Goal: Find specific page/section: Find specific page/section

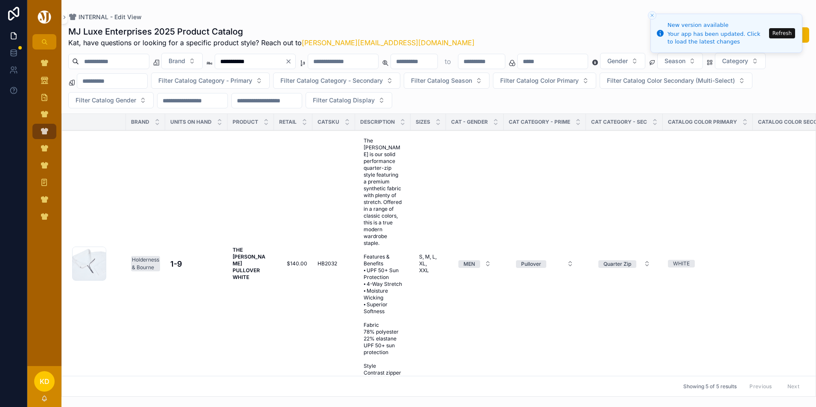
type input "**********"
drag, startPoint x: 316, startPoint y: 261, endPoint x: 337, endPoint y: 261, distance: 20.9
click at [337, 261] on td "HB2032 HB2032" at bounding box center [333, 264] width 43 height 267
copy span "HB2032"
click at [292, 63] on icon "Clear" at bounding box center [288, 61] width 7 height 7
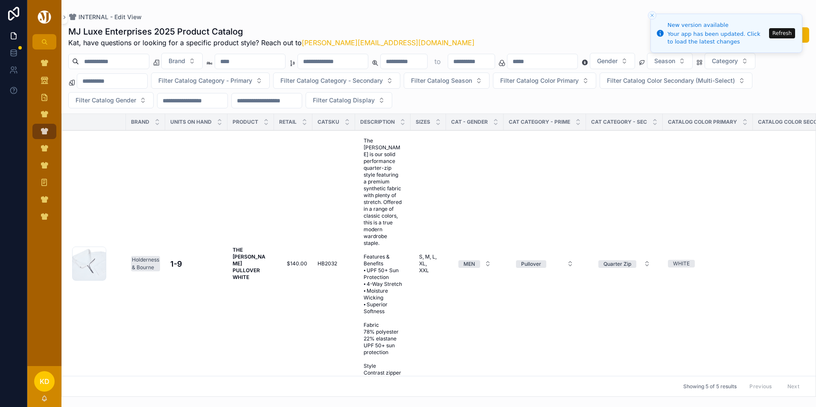
click at [285, 64] on input "scrollable content" at bounding box center [250, 61] width 70 height 12
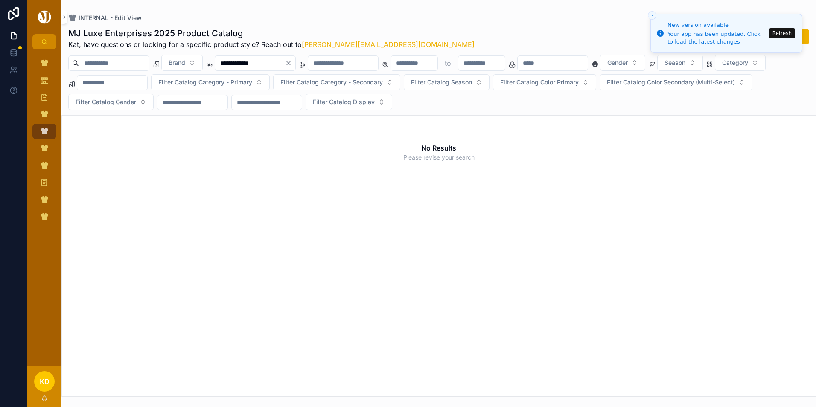
type input "**********"
click at [290, 64] on icon "Clear" at bounding box center [288, 62] width 3 height 3
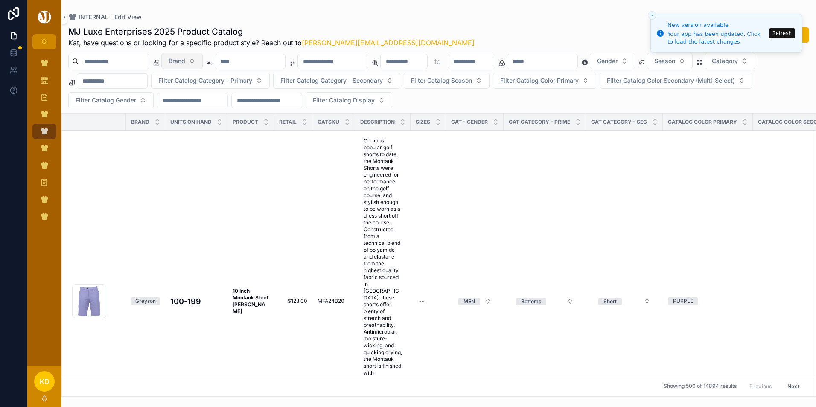
click at [203, 62] on button "Brand" at bounding box center [181, 61] width 41 height 16
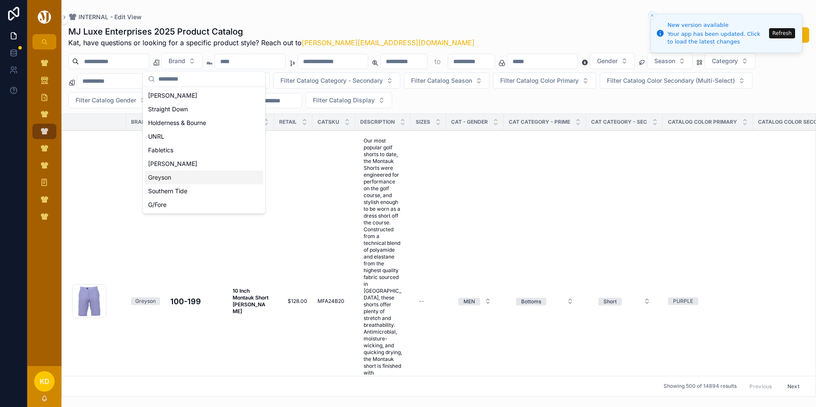
click at [174, 165] on div "[PERSON_NAME]" at bounding box center [204, 164] width 119 height 14
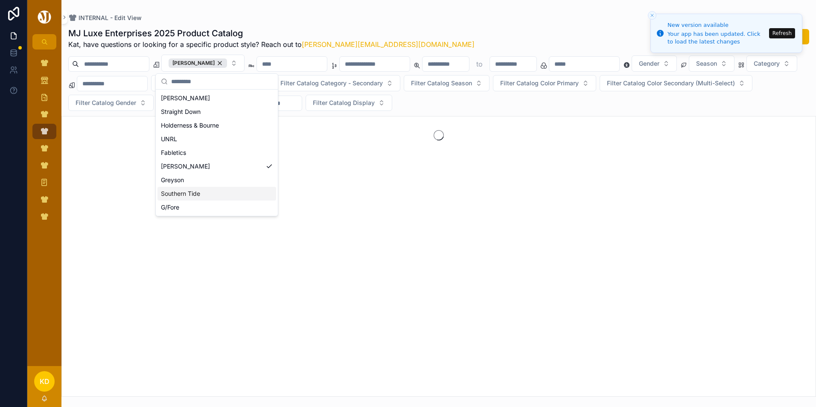
click at [310, 186] on div "scrollable content" at bounding box center [438, 256] width 754 height 281
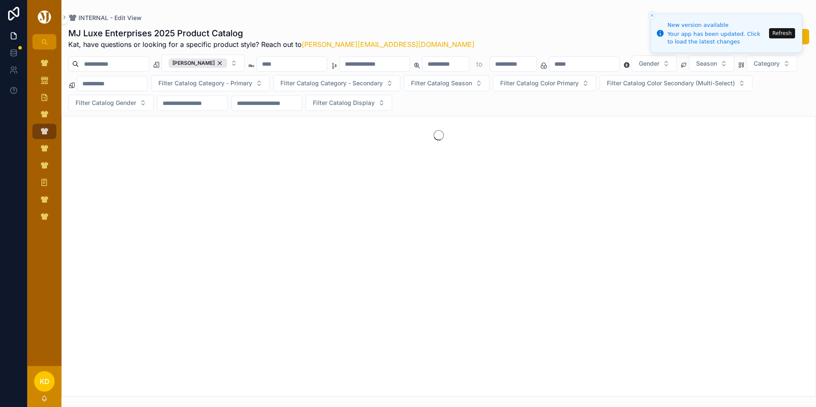
click at [300, 63] on input "scrollable content" at bounding box center [292, 64] width 70 height 12
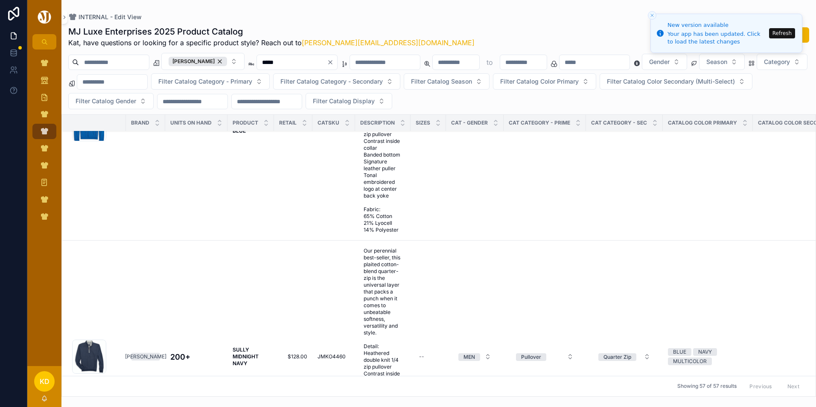
scroll to position [10024, 0]
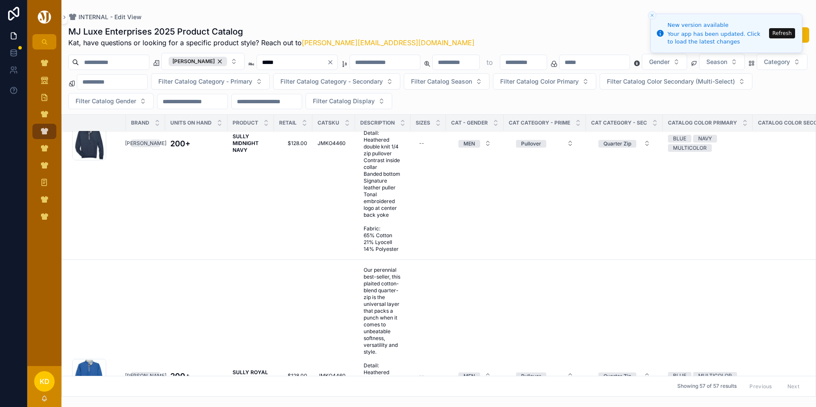
click at [305, 64] on input "*****" at bounding box center [292, 62] width 70 height 12
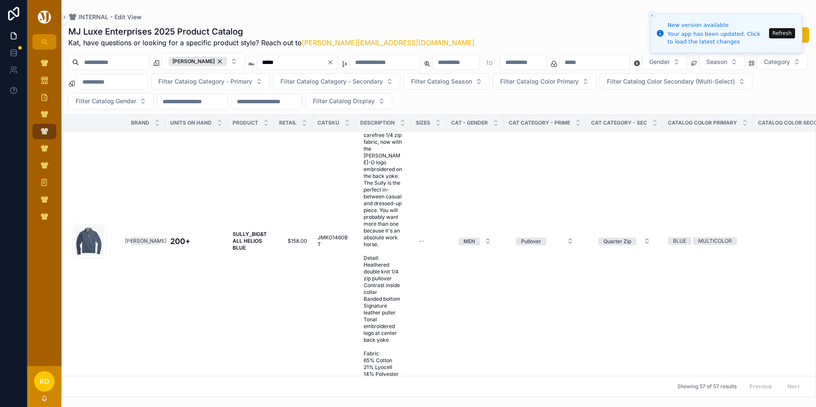
scroll to position [12864, 0]
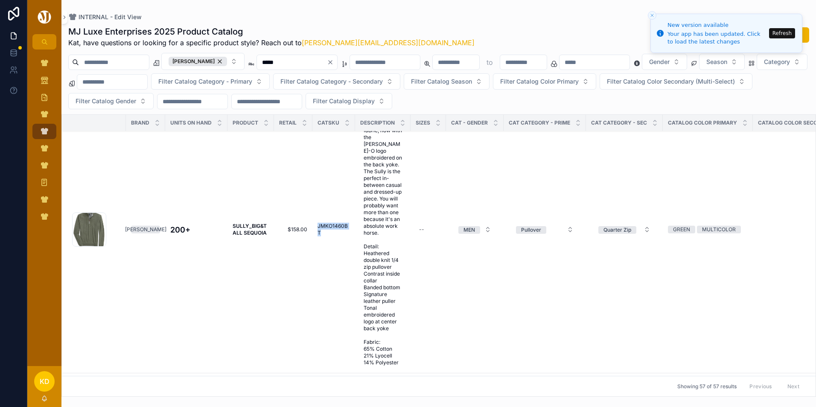
drag, startPoint x: 316, startPoint y: 209, endPoint x: 326, endPoint y: 213, distance: 10.7
click at [326, 213] on td "JMKO1460BT JMKO1460BT" at bounding box center [333, 229] width 43 height 287
copy span "JMKO1460BT"
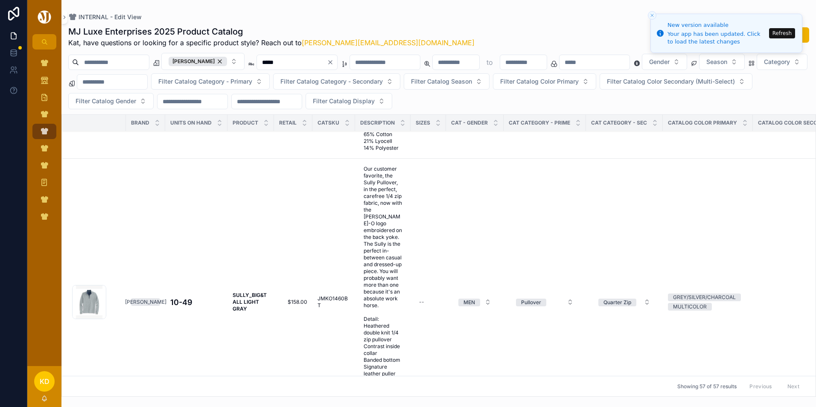
scroll to position [13968, 0]
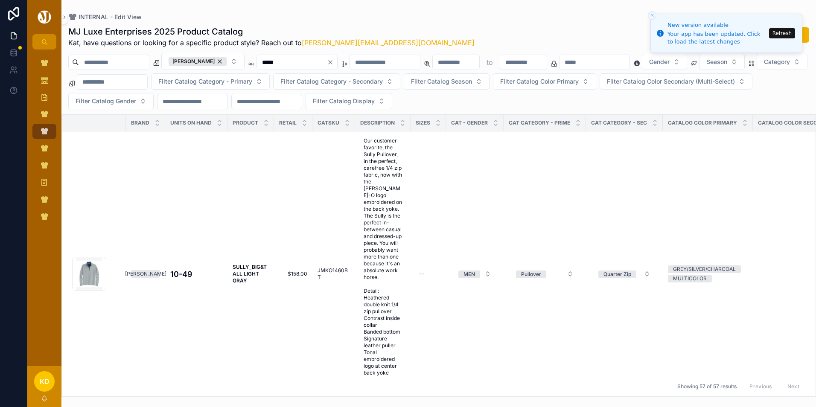
click at [285, 68] on div "*****" at bounding box center [296, 62] width 81 height 15
click at [287, 67] on input "*****" at bounding box center [292, 62] width 70 height 12
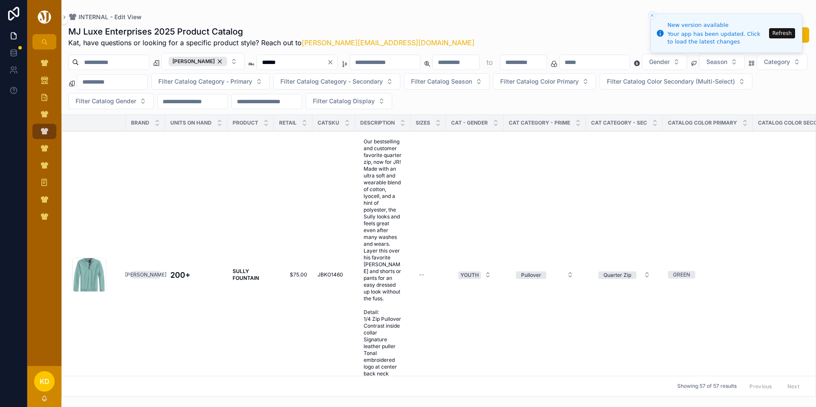
type input "*****"
click at [305, 123] on icon "scrollable content" at bounding box center [305, 121] width 6 height 6
click at [303, 125] on icon "scrollable content" at bounding box center [304, 124] width 3 height 1
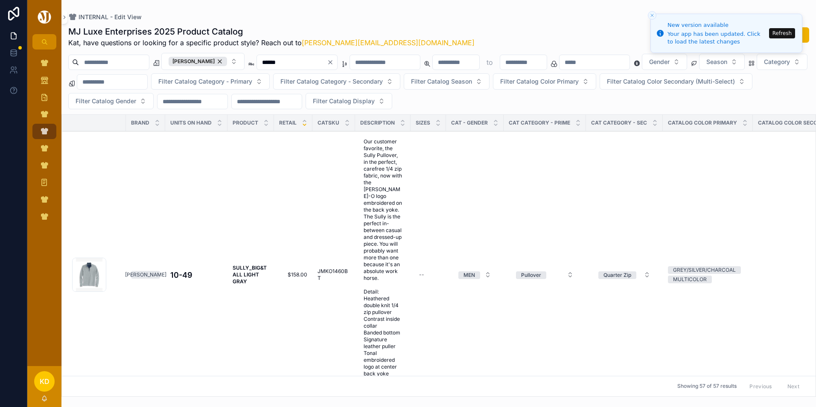
click at [303, 125] on icon "scrollable content" at bounding box center [304, 124] width 3 height 1
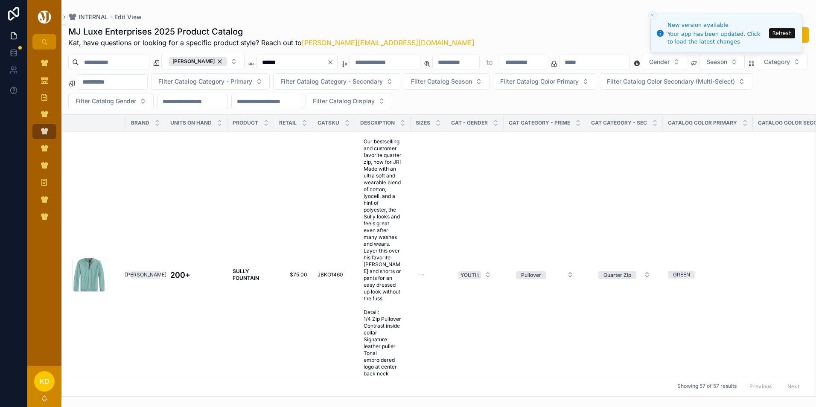
click at [303, 125] on icon "scrollable content" at bounding box center [304, 124] width 3 height 1
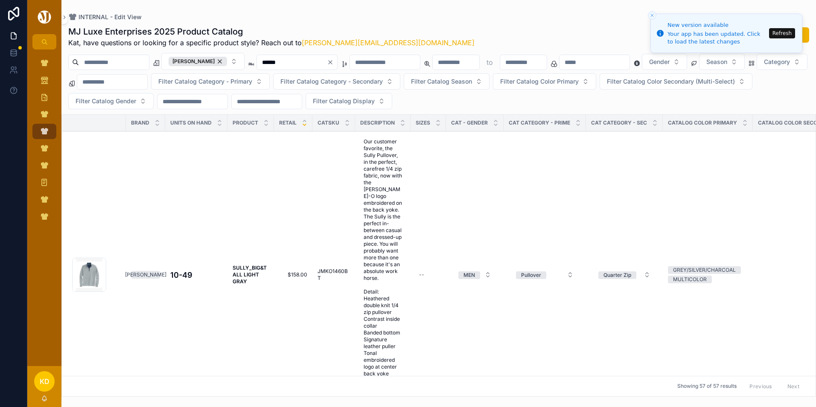
click at [303, 125] on icon "scrollable content" at bounding box center [304, 124] width 3 height 1
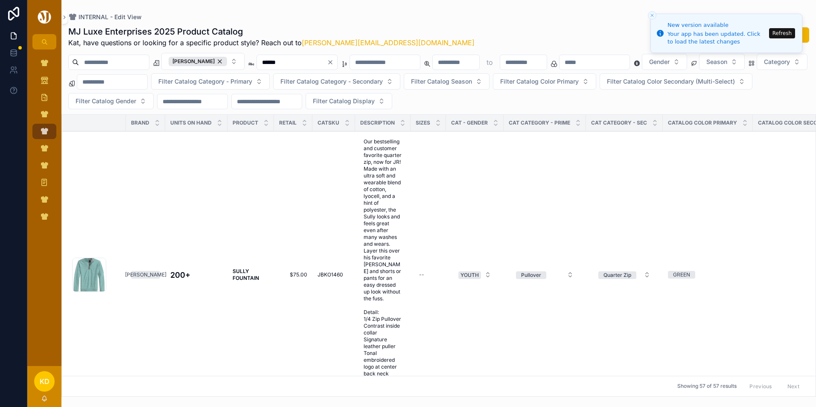
click at [303, 125] on icon "scrollable content" at bounding box center [304, 124] width 3 height 1
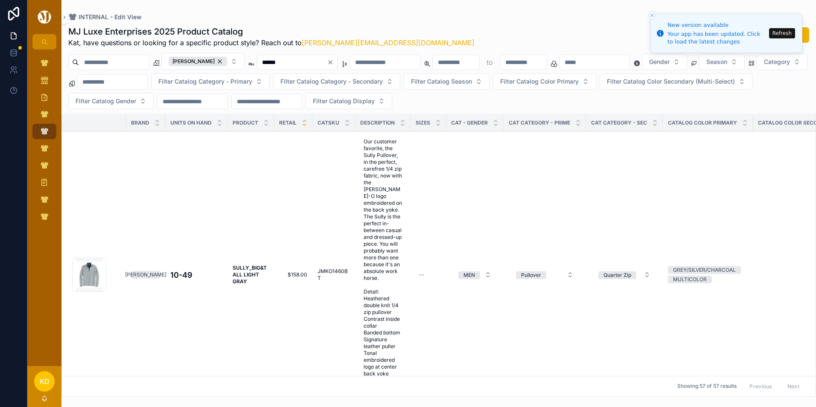
click at [303, 125] on icon "scrollable content" at bounding box center [304, 124] width 3 height 1
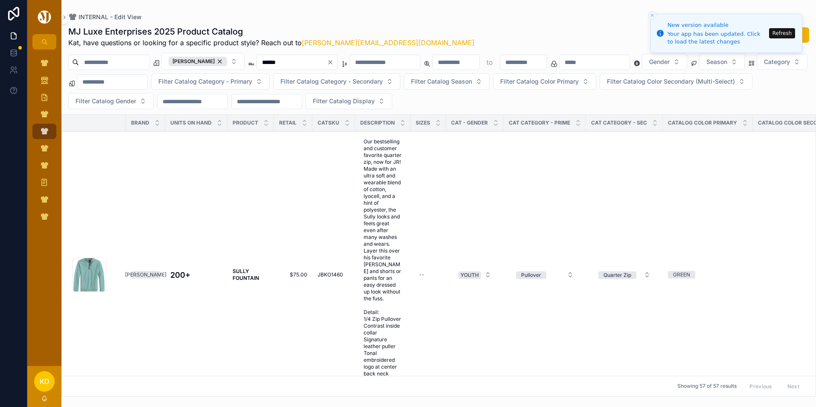
click at [303, 125] on icon "scrollable content" at bounding box center [304, 124] width 3 height 1
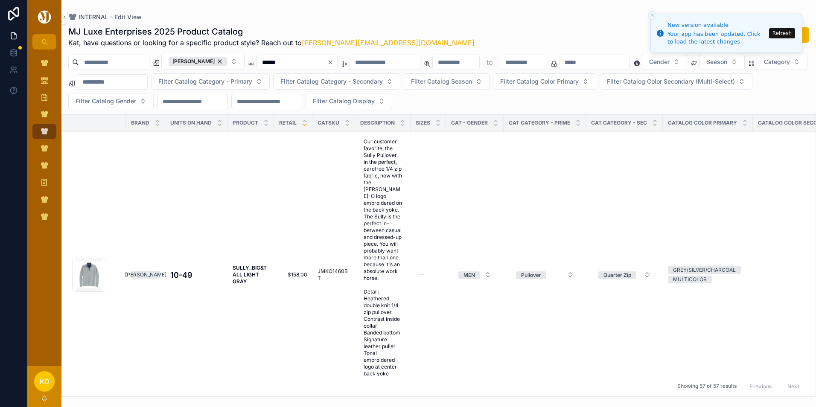
click at [303, 125] on icon "scrollable content" at bounding box center [304, 124] width 3 height 1
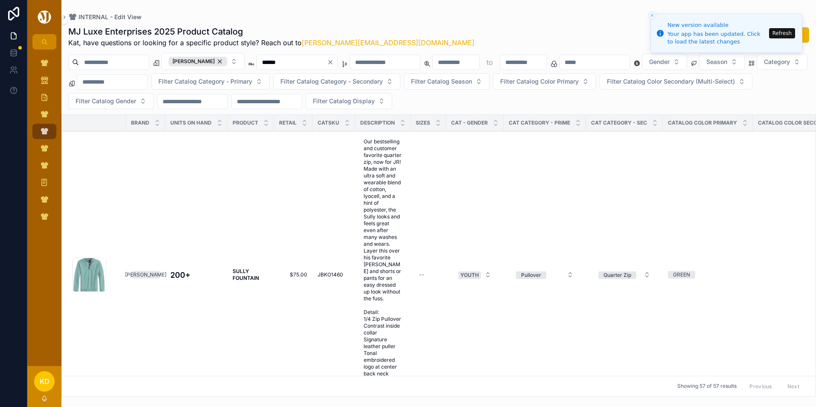
click at [303, 125] on icon "scrollable content" at bounding box center [304, 124] width 3 height 1
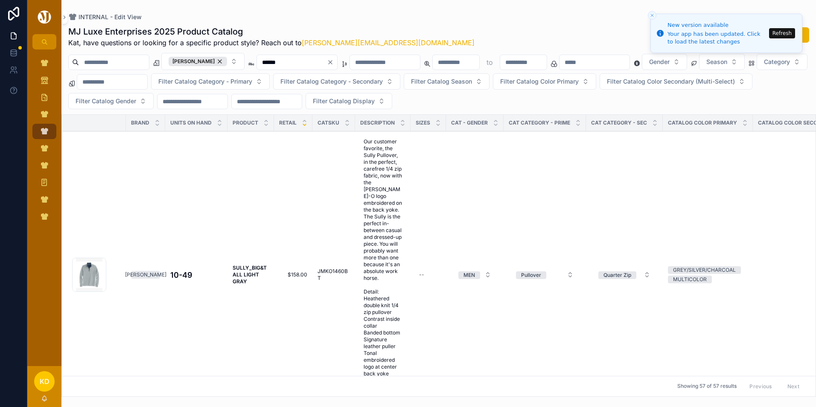
click at [303, 125] on icon "scrollable content" at bounding box center [304, 124] width 3 height 1
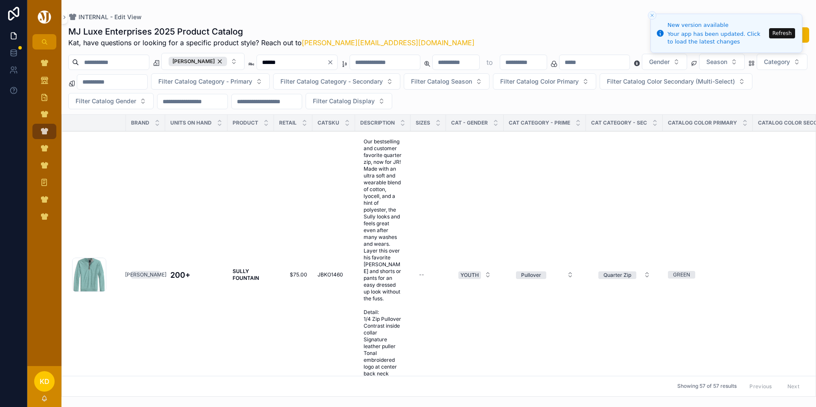
click at [303, 125] on icon "scrollable content" at bounding box center [304, 124] width 3 height 1
